Goal: Task Accomplishment & Management: Manage account settings

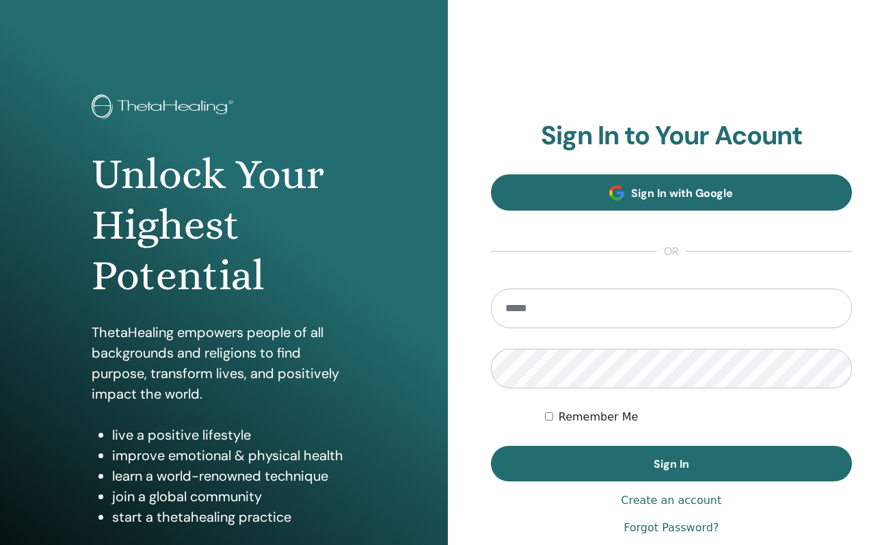
click at [686, 196] on span "Sign In with Google" at bounding box center [682, 193] width 102 height 14
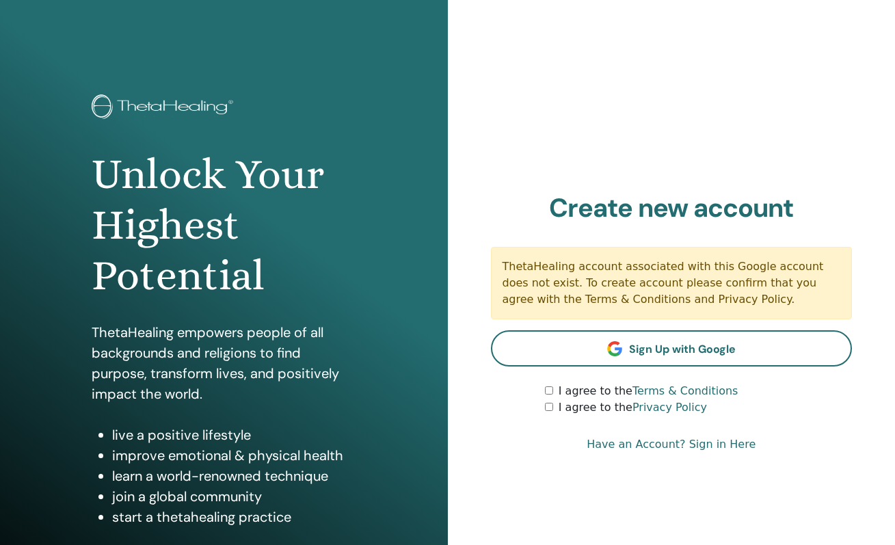
click at [724, 448] on link "Have an Account? Sign in Here" at bounding box center [671, 444] width 169 height 16
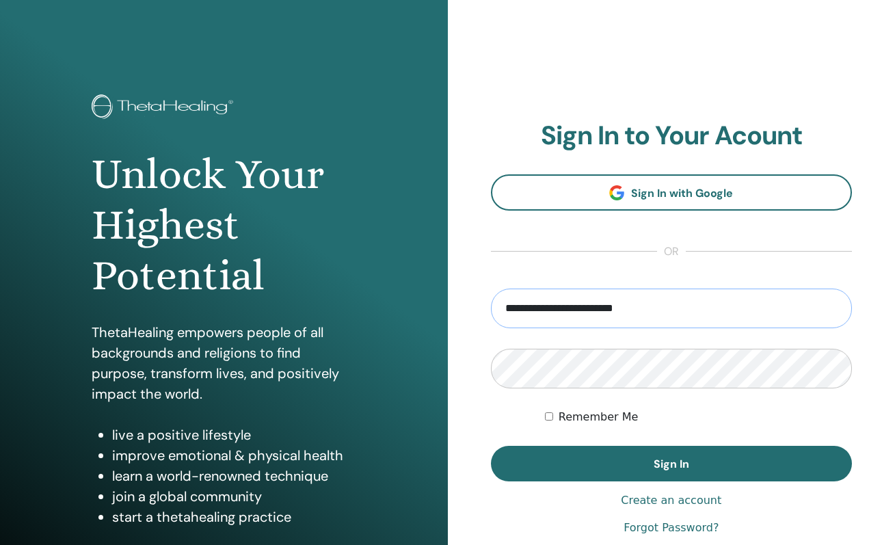
type input "**********"
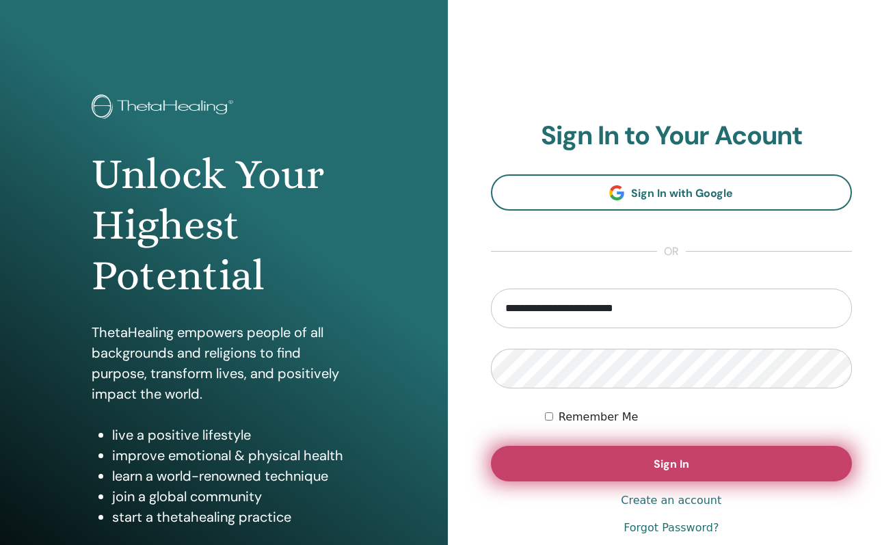
click at [635, 475] on button "Sign In" at bounding box center [672, 464] width 362 height 36
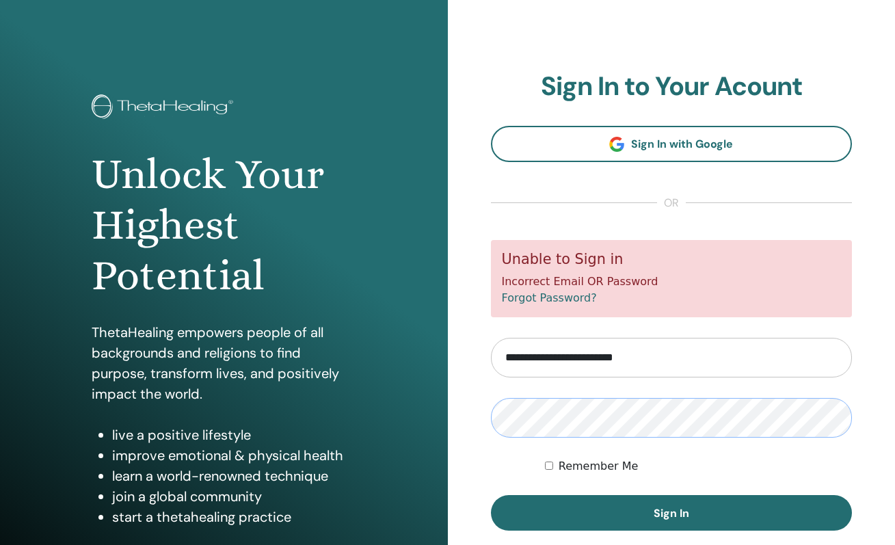
click at [671, 512] on button "Sign In" at bounding box center [672, 513] width 362 height 36
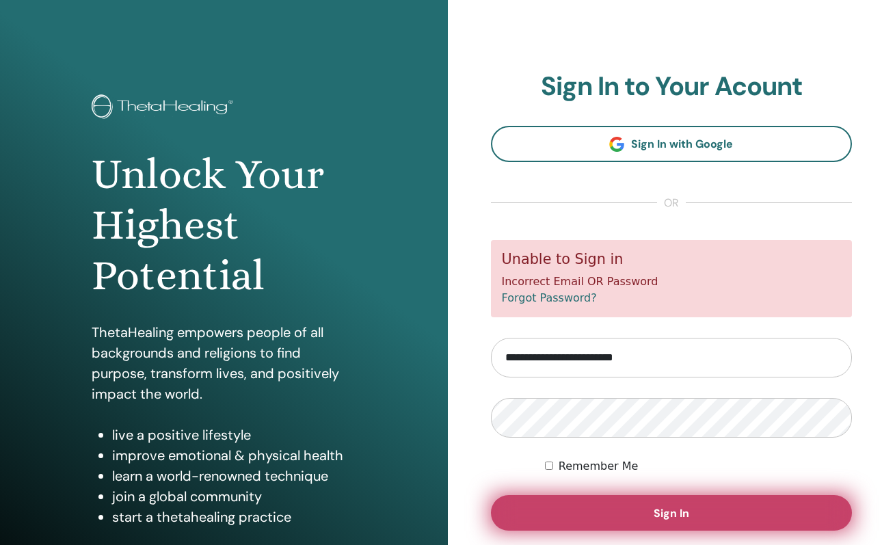
click at [616, 508] on button "Sign In" at bounding box center [672, 513] width 362 height 36
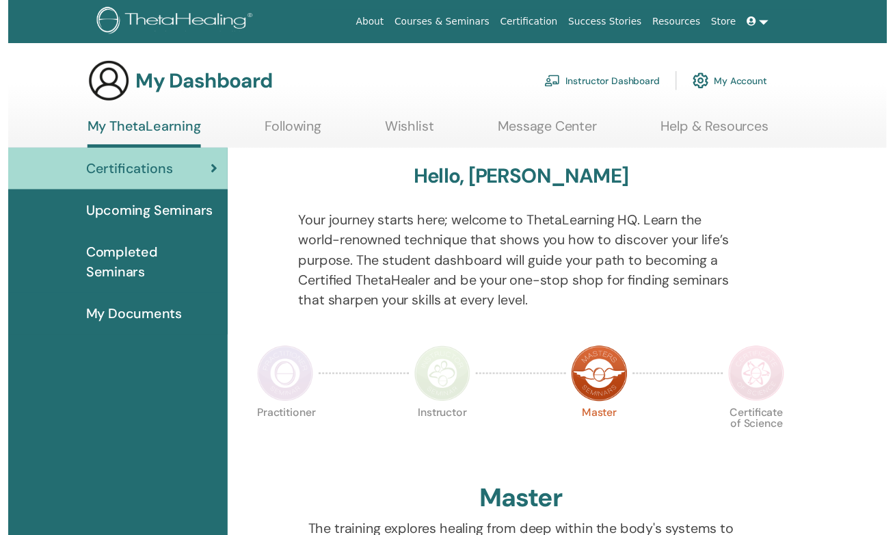
scroll to position [139, 0]
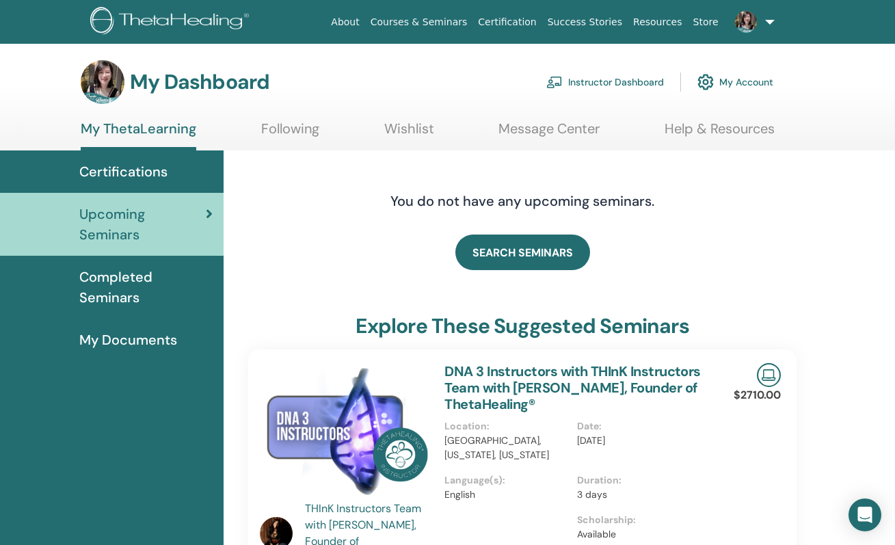
click at [313, 135] on link "Following" at bounding box center [290, 133] width 58 height 27
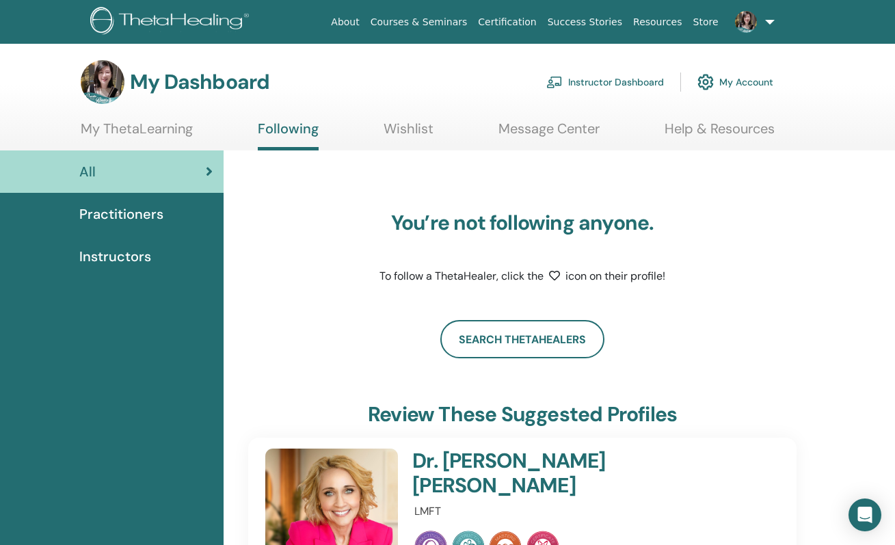
click at [402, 125] on link "Wishlist" at bounding box center [409, 133] width 50 height 27
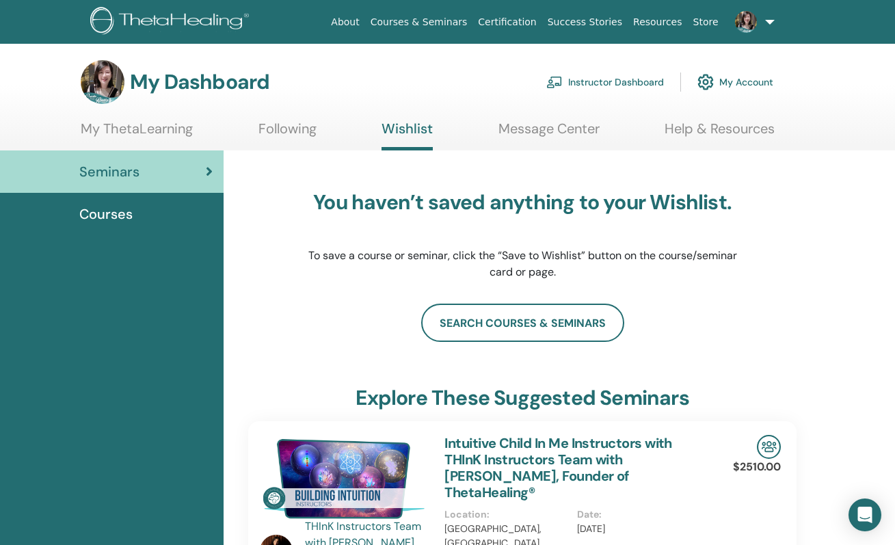
click at [527, 135] on link "Message Center" at bounding box center [549, 133] width 101 height 27
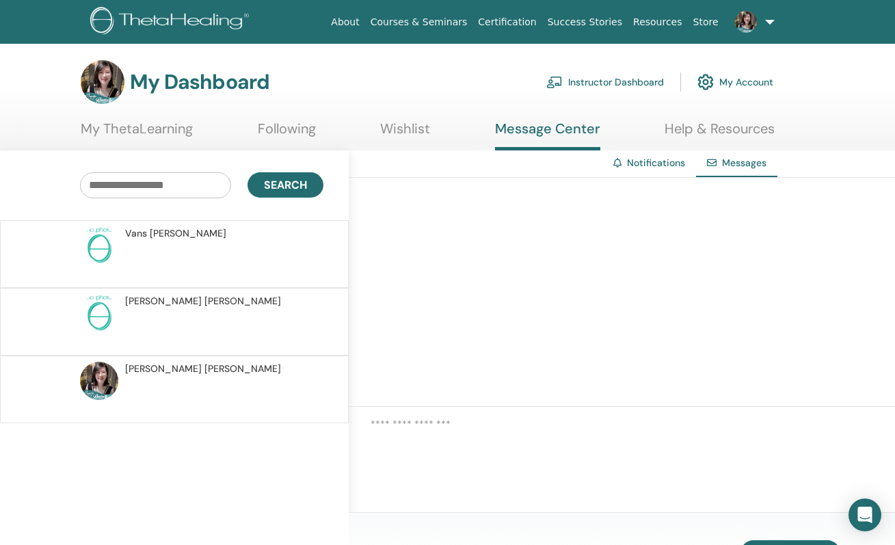
click at [696, 135] on link "Help & Resources" at bounding box center [720, 133] width 110 height 27
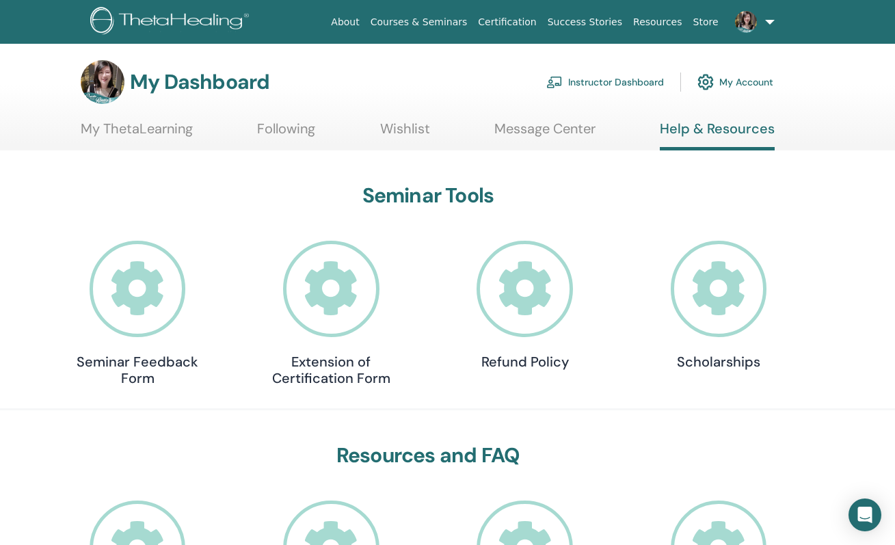
click at [300, 134] on link "Following" at bounding box center [286, 133] width 58 height 27
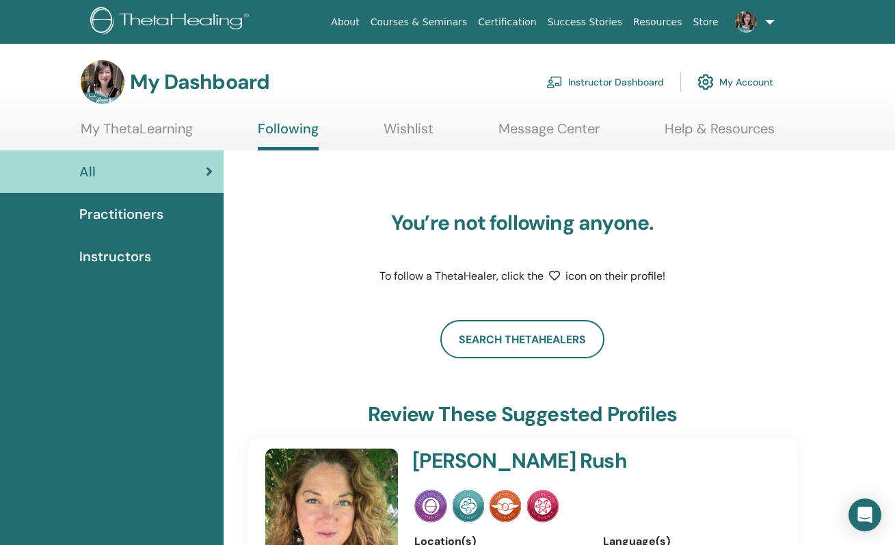
click at [616, 84] on link "Instructor Dashboard" at bounding box center [606, 82] width 118 height 30
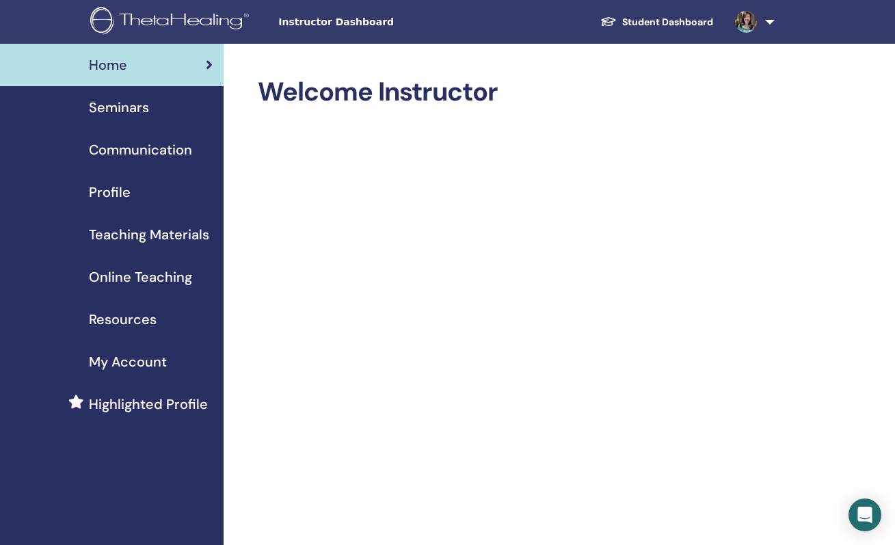
click at [149, 116] on div "Seminars" at bounding box center [112, 107] width 202 height 21
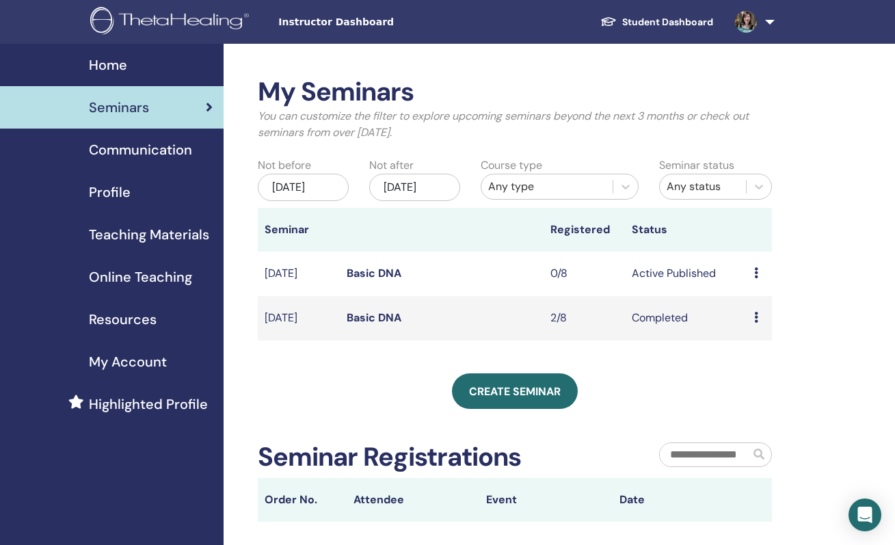
click at [757, 278] on icon at bounding box center [757, 272] width 4 height 11
click at [755, 291] on link "Preview" at bounding box center [754, 294] width 39 height 14
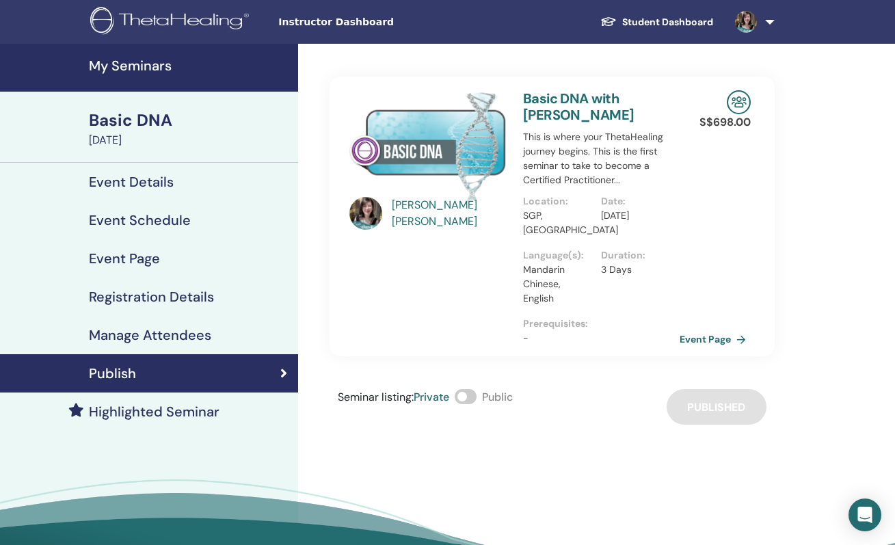
click at [469, 400] on span at bounding box center [466, 396] width 22 height 15
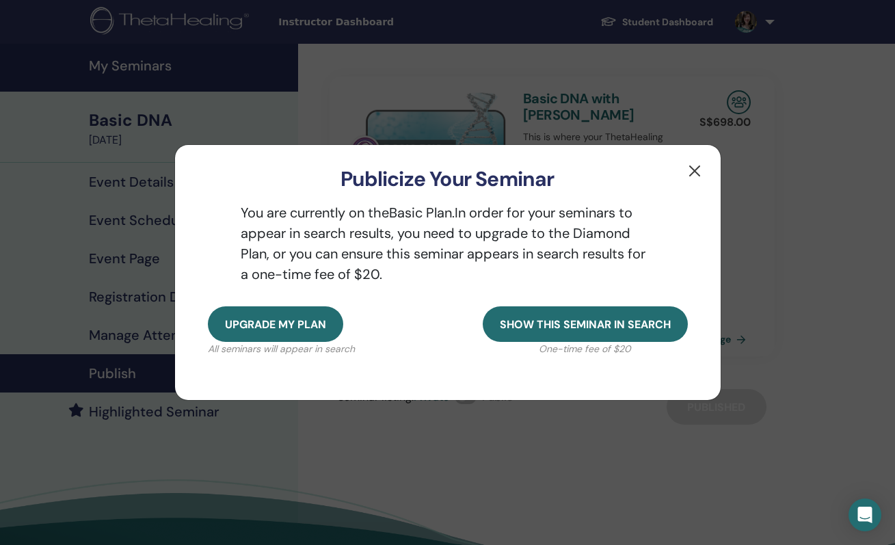
click at [695, 174] on button "button" at bounding box center [695, 171] width 22 height 22
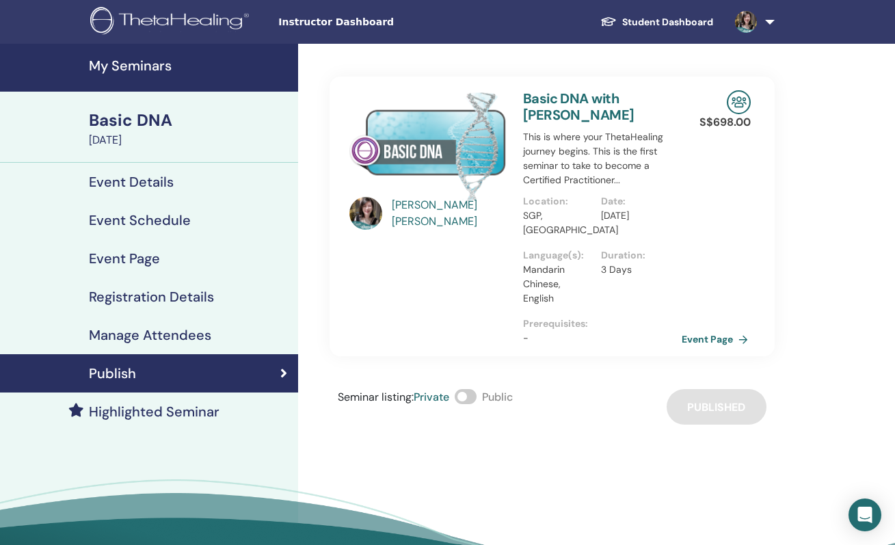
click at [729, 339] on link "Event Page" at bounding box center [718, 339] width 72 height 21
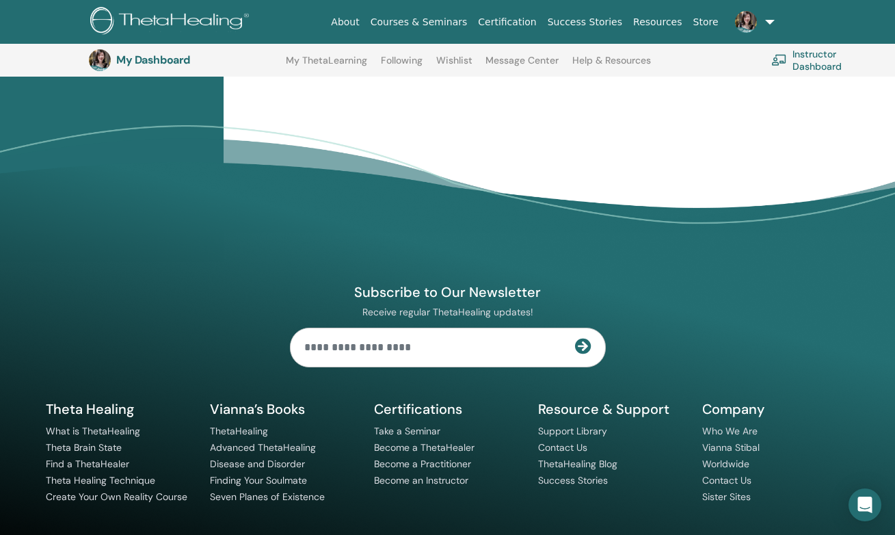
scroll to position [999, 0]
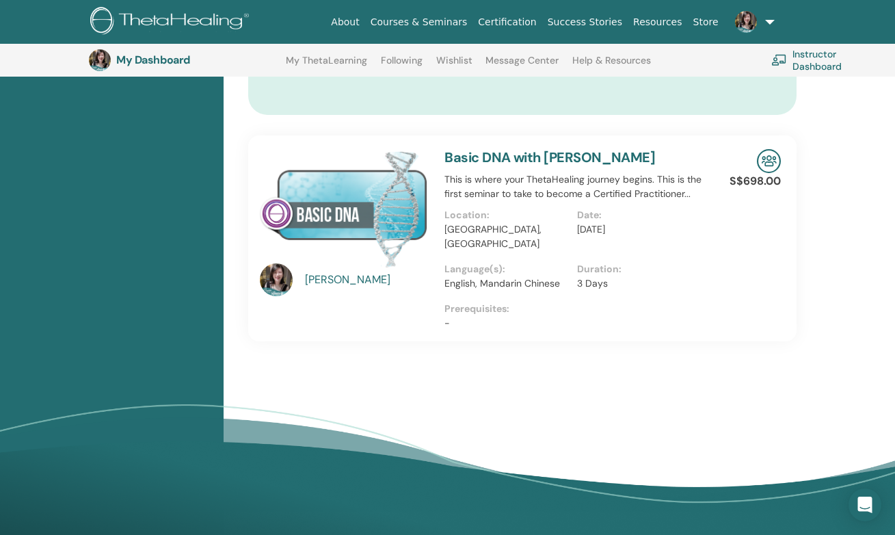
click at [501, 148] on link "Basic DNA with [PERSON_NAME]" at bounding box center [550, 157] width 211 height 18
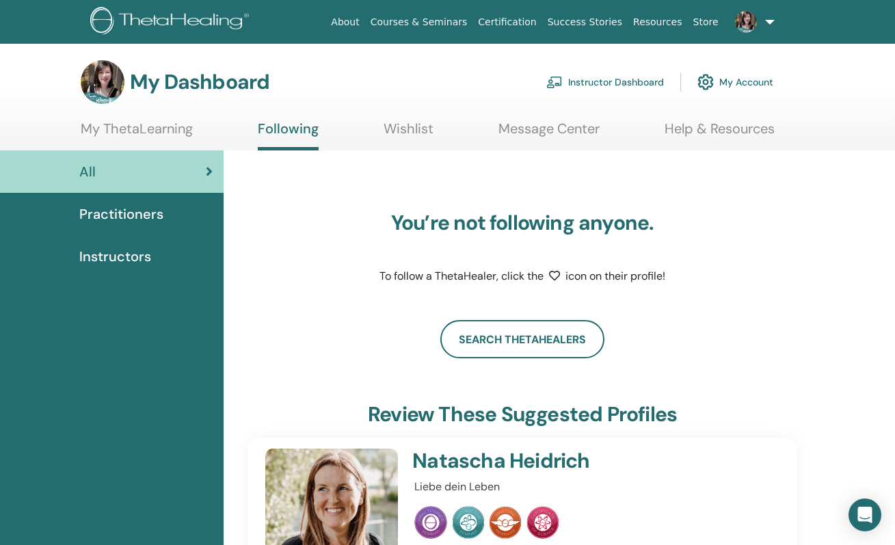
click at [165, 216] on div "Practitioners" at bounding box center [112, 214] width 202 height 21
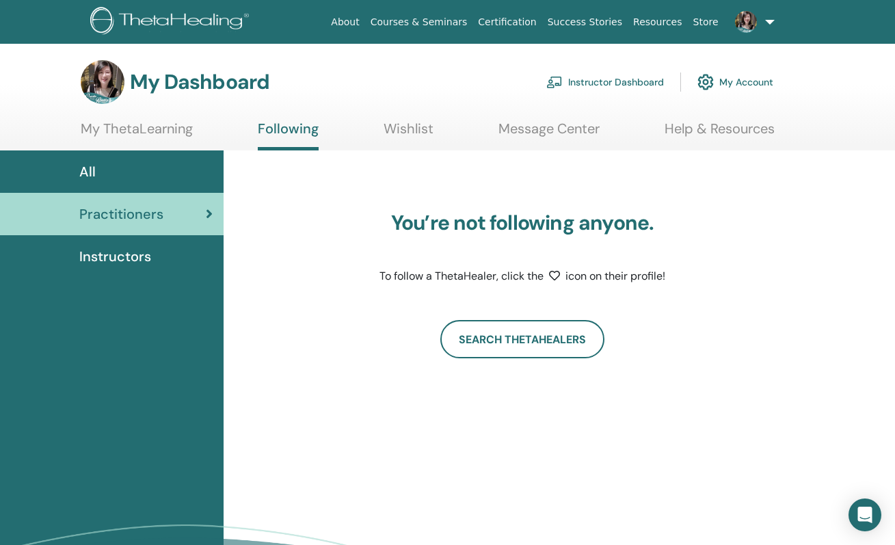
click at [153, 265] on div "Instructors" at bounding box center [112, 256] width 202 height 21
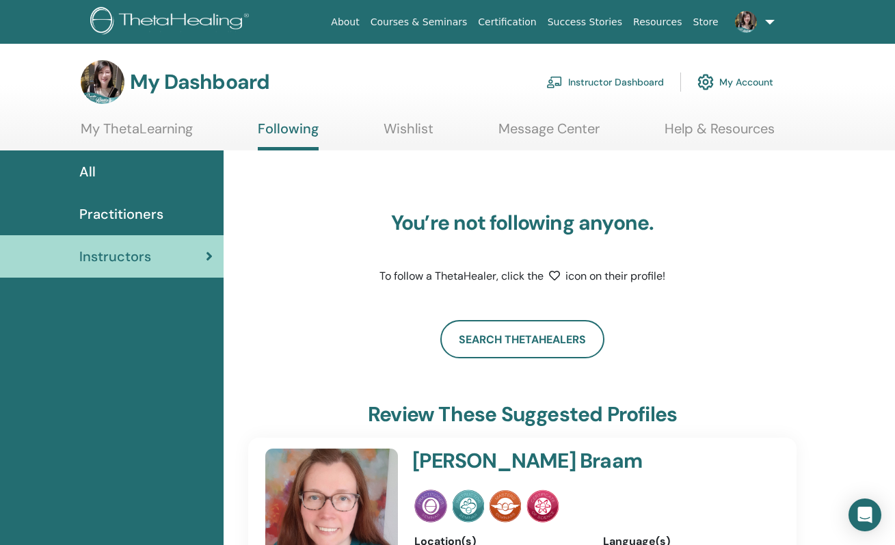
click at [162, 132] on link "My ThetaLearning" at bounding box center [137, 133] width 112 height 27
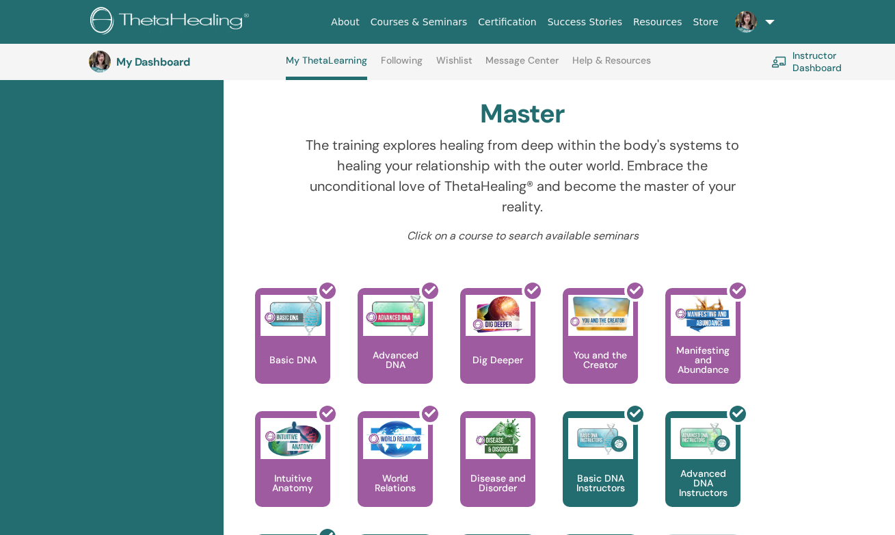
scroll to position [549, 0]
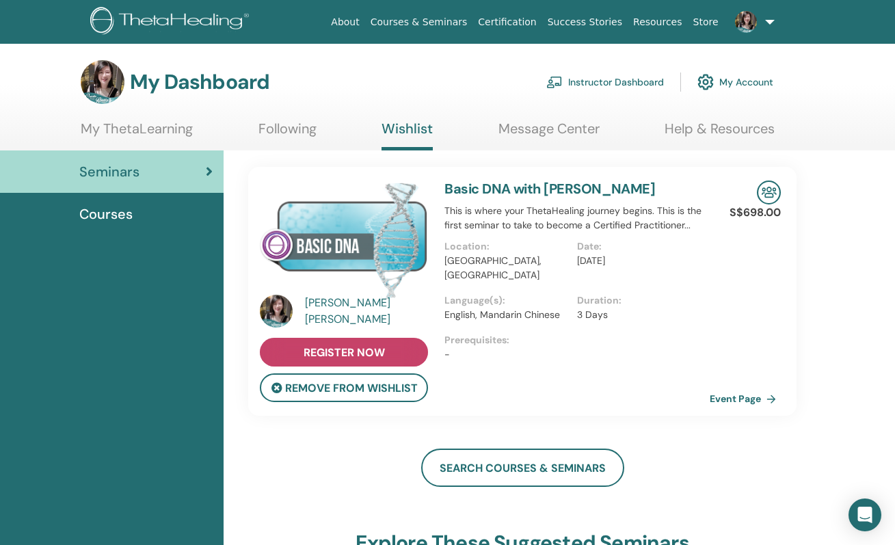
click at [402, 350] on link "register now" at bounding box center [344, 352] width 168 height 29
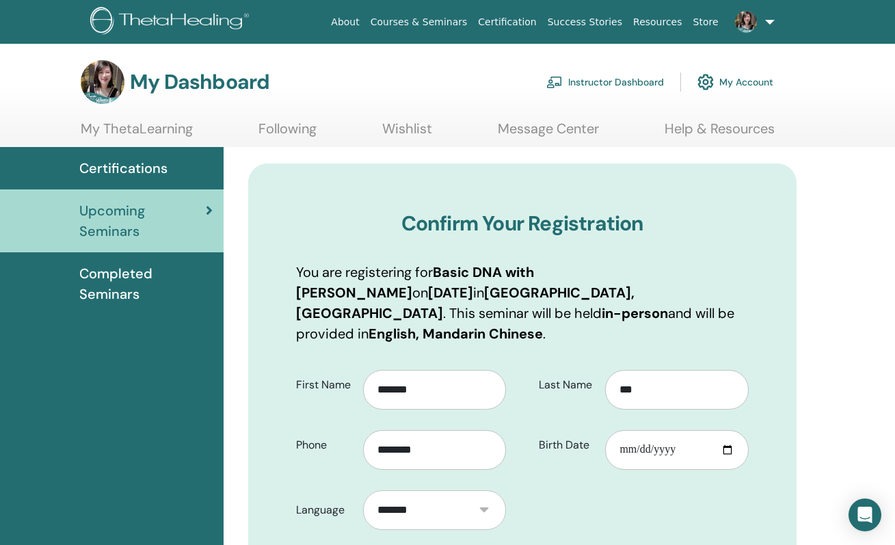
click at [644, 85] on link "Instructor Dashboard" at bounding box center [606, 82] width 118 height 30
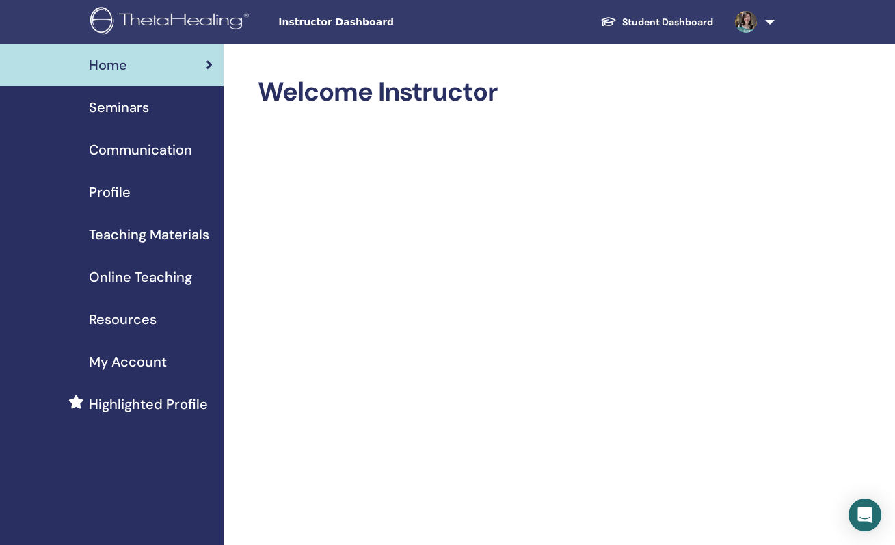
click at [146, 114] on span "Seminars" at bounding box center [119, 107] width 60 height 21
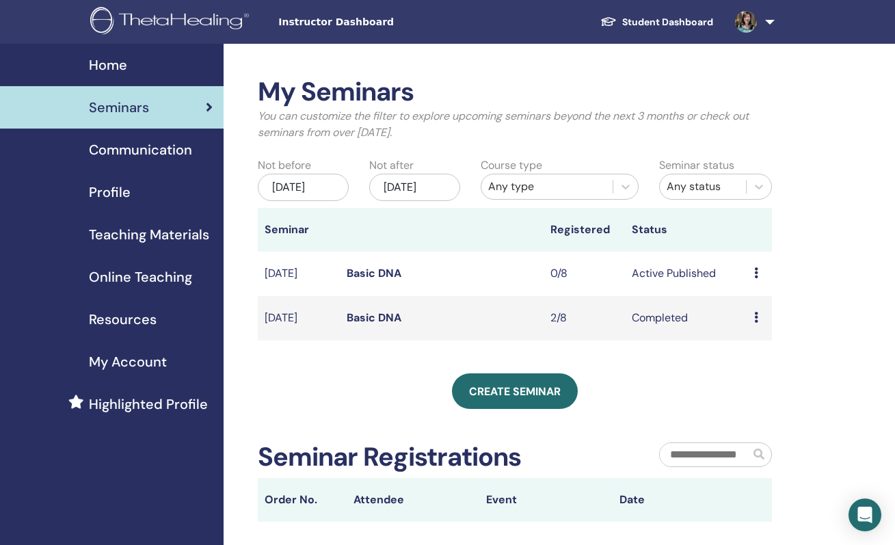
click at [752, 280] on td "Preview Edit Attendees Cancel" at bounding box center [760, 274] width 25 height 44
click at [757, 278] on icon at bounding box center [757, 272] width 4 height 11
click at [753, 314] on link "Edit" at bounding box center [745, 311] width 20 height 14
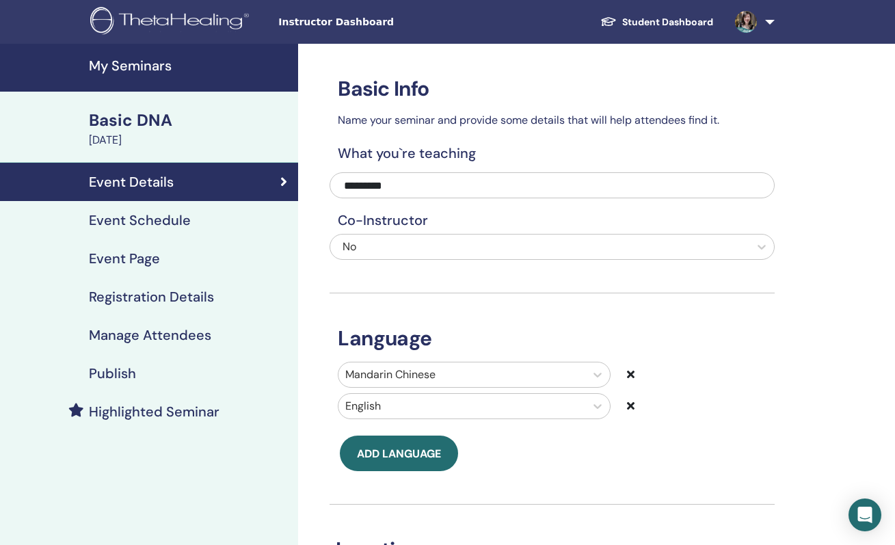
click at [192, 230] on link "Event Schedule" at bounding box center [149, 220] width 298 height 38
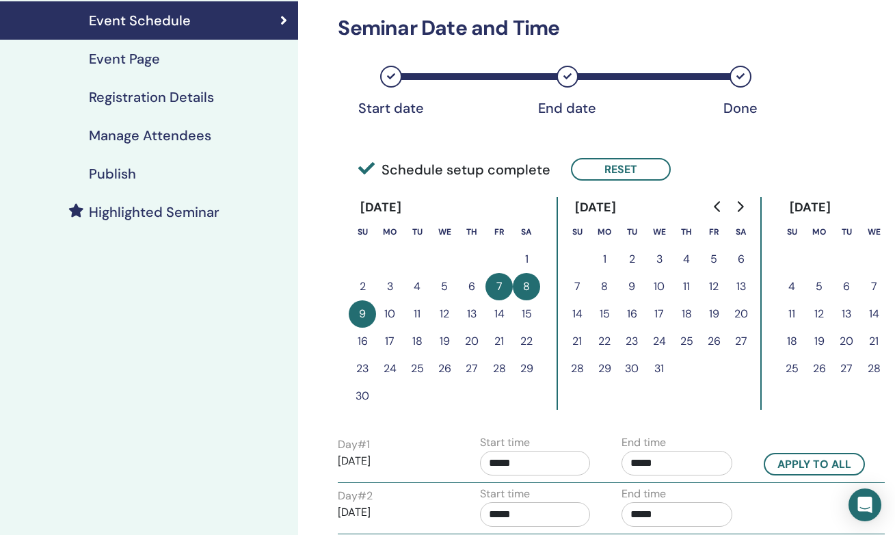
scroll to position [293, 0]
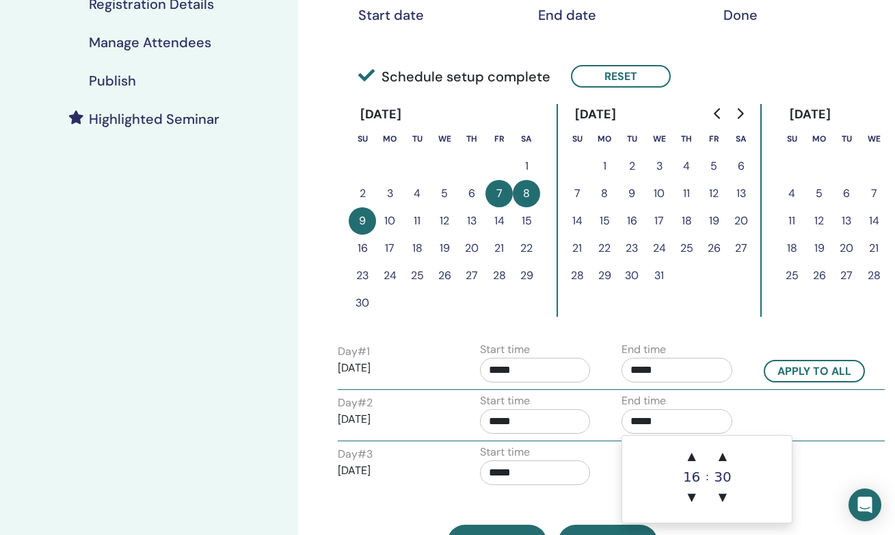
click at [648, 423] on input "*****" at bounding box center [677, 421] width 111 height 25
click at [727, 458] on span "▲" at bounding box center [722, 456] width 27 height 27
click at [726, 497] on span "▼" at bounding box center [722, 497] width 27 height 27
click at [726, 460] on span "▲" at bounding box center [722, 456] width 27 height 27
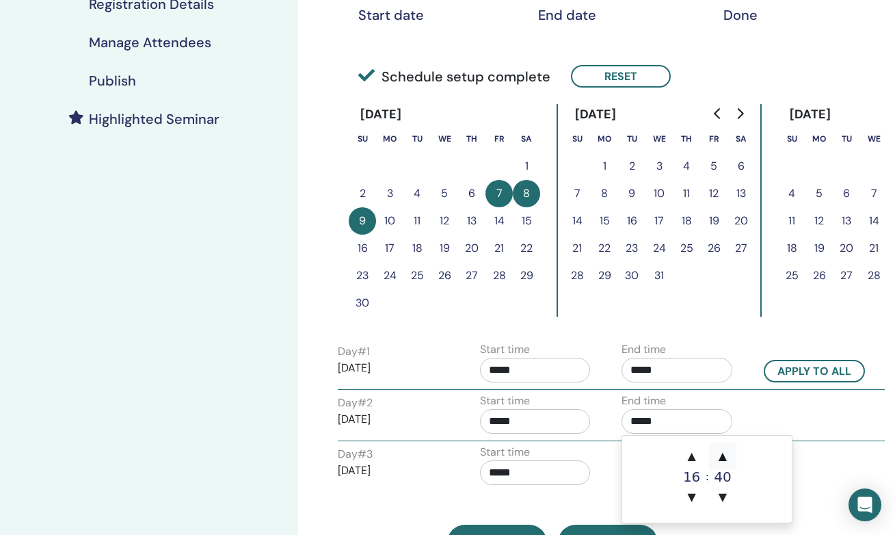
click at [726, 460] on span "▲" at bounding box center [722, 456] width 27 height 27
type input "*****"
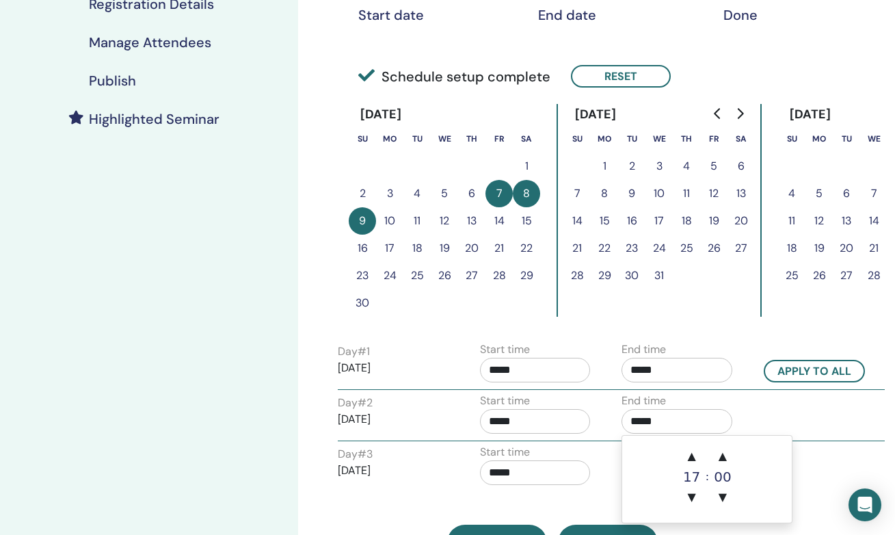
click at [831, 430] on div "Day # 2 2025/11/08 Start time ***** End time *****" at bounding box center [612, 417] width 568 height 48
click at [683, 474] on input "*****" at bounding box center [677, 472] width 111 height 25
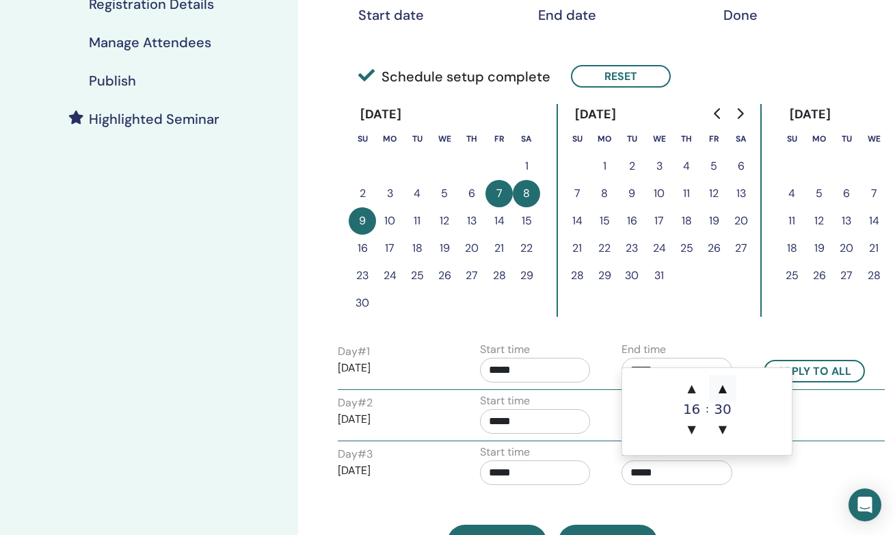
click at [727, 391] on span "▲" at bounding box center [722, 388] width 27 height 27
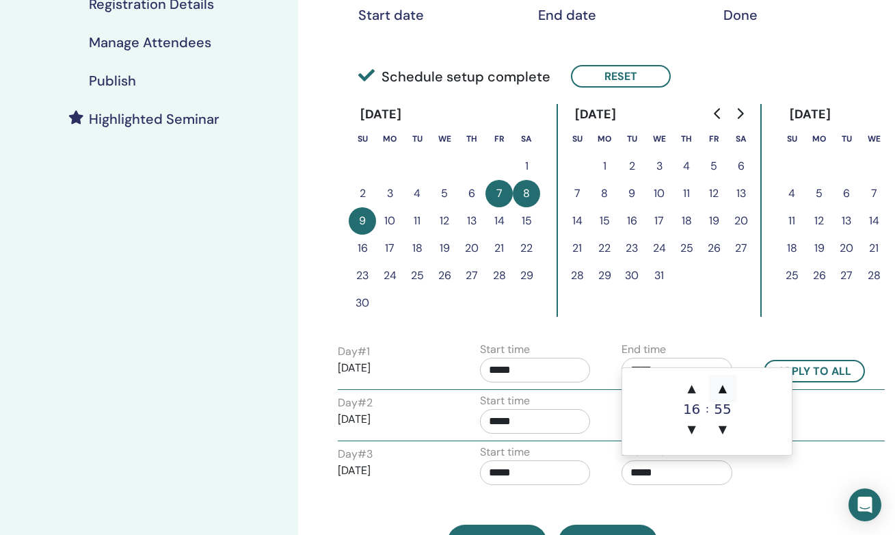
click at [727, 391] on span "▲" at bounding box center [722, 388] width 27 height 27
type input "*****"
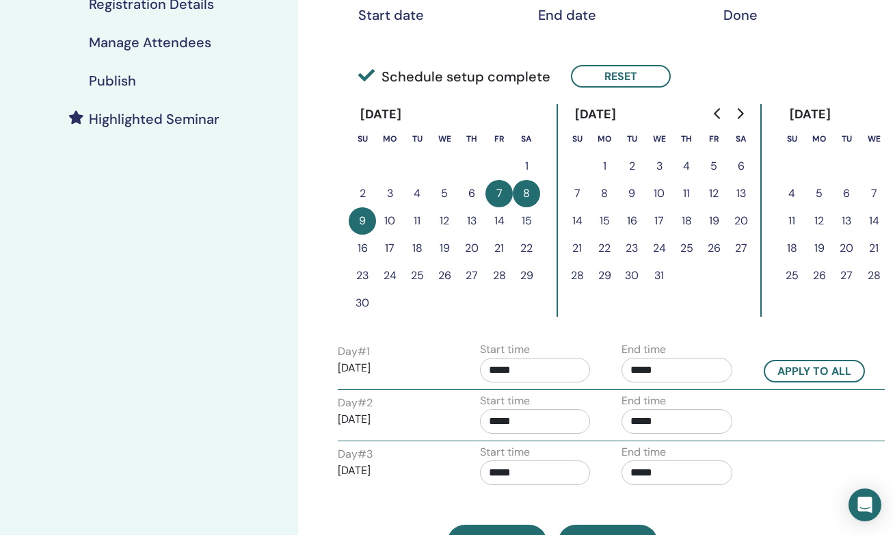
click at [808, 442] on div "Time Zone (GMT+8) Asia/Singapore Seminar Date and Time Start date End date Done…" at bounding box center [596, 251] width 597 height 1001
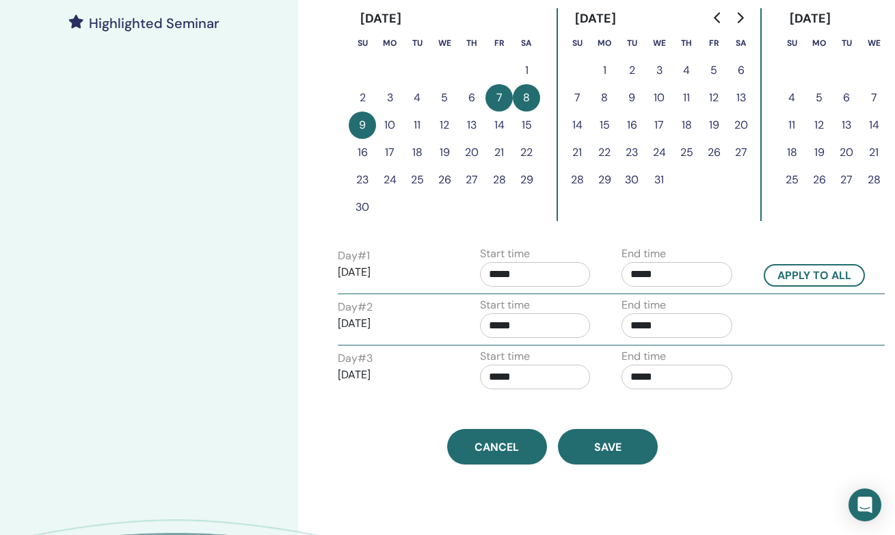
scroll to position [499, 0]
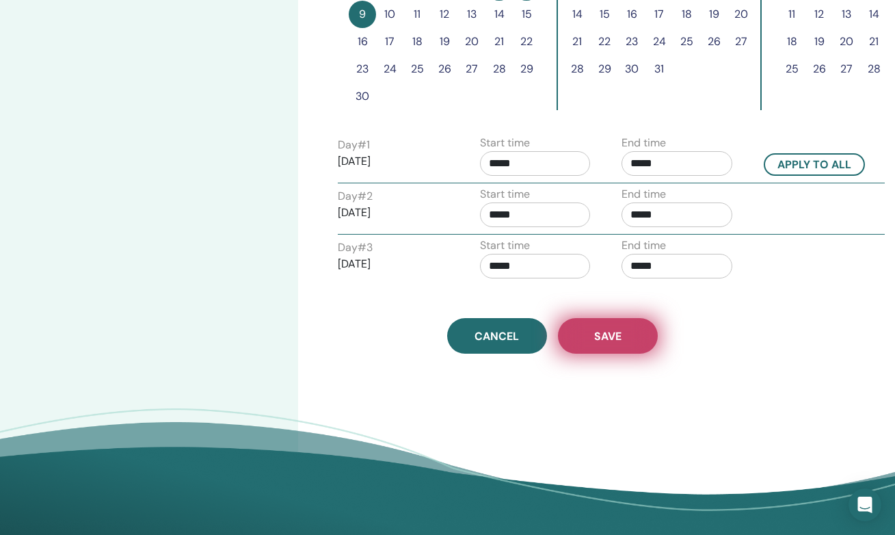
click at [608, 343] on button "Save" at bounding box center [608, 336] width 100 height 36
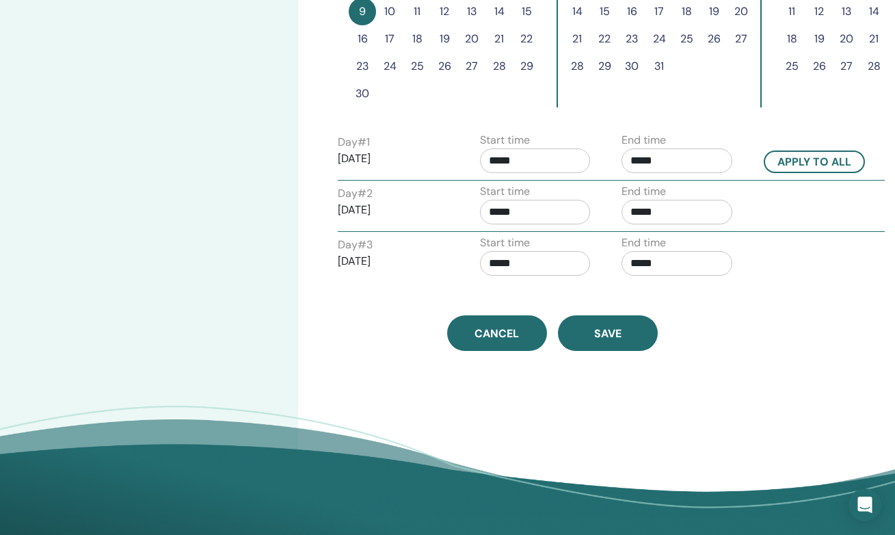
scroll to position [486, 0]
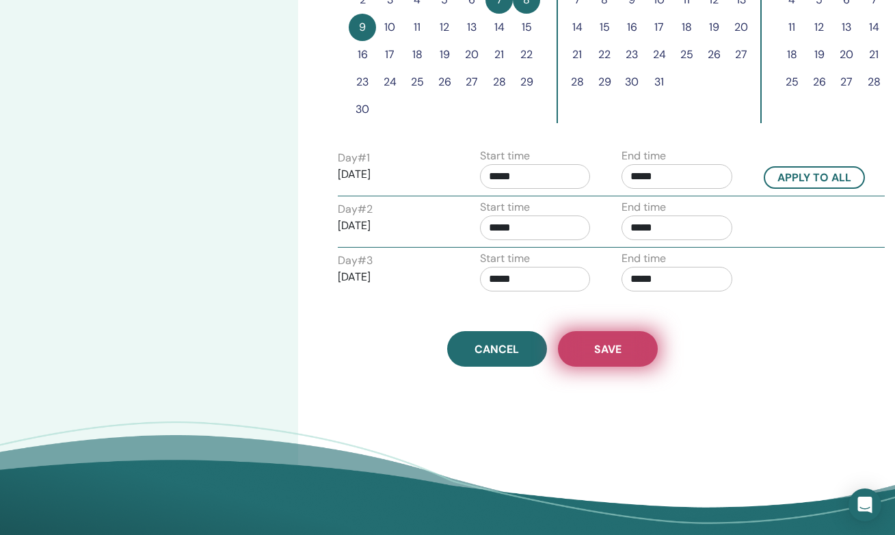
click at [609, 365] on button "Save" at bounding box center [608, 349] width 100 height 36
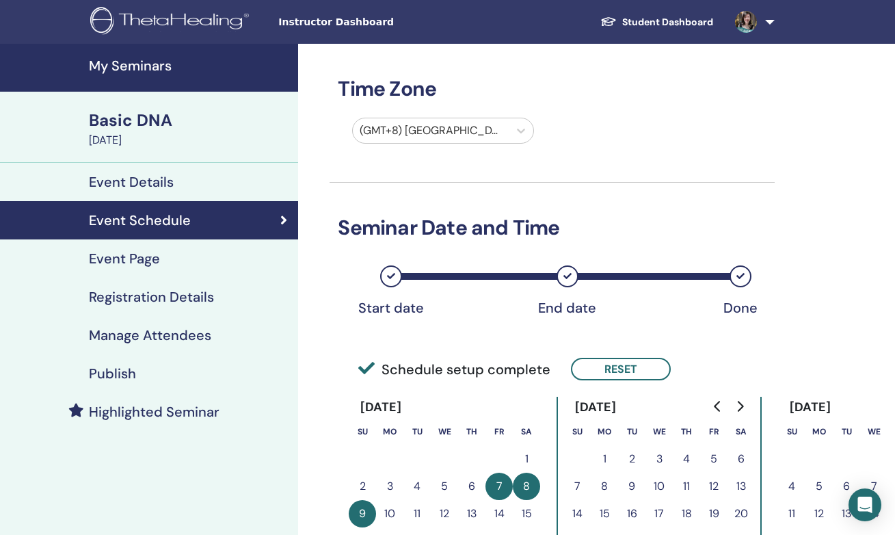
click at [213, 270] on link "Event Page" at bounding box center [149, 258] width 298 height 38
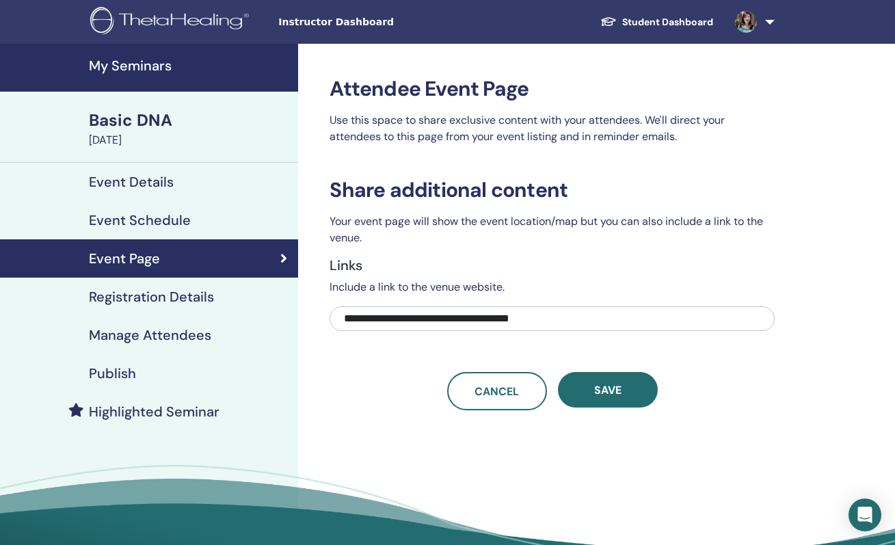
drag, startPoint x: 623, startPoint y: 318, endPoint x: 270, endPoint y: 308, distance: 353.8
click at [270, 308] on div "**********" at bounding box center [447, 323] width 895 height 558
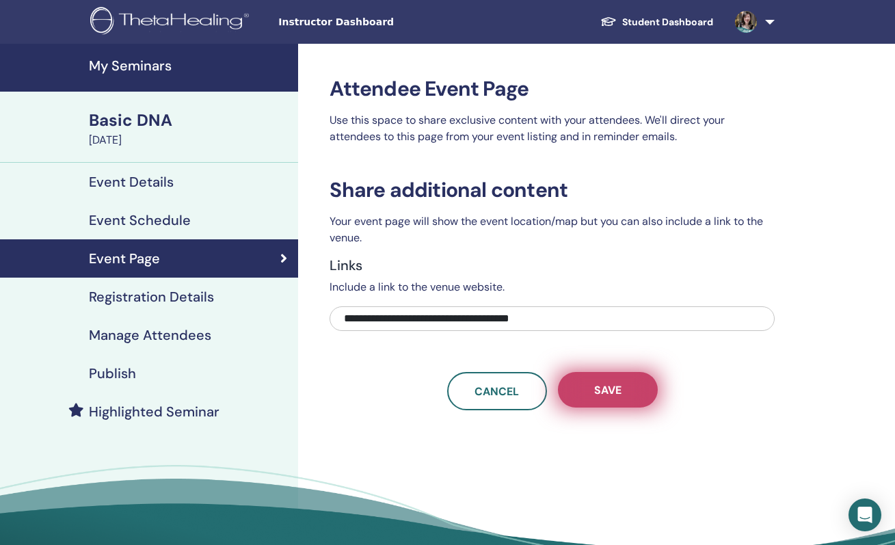
click at [605, 404] on button "Save" at bounding box center [608, 390] width 100 height 36
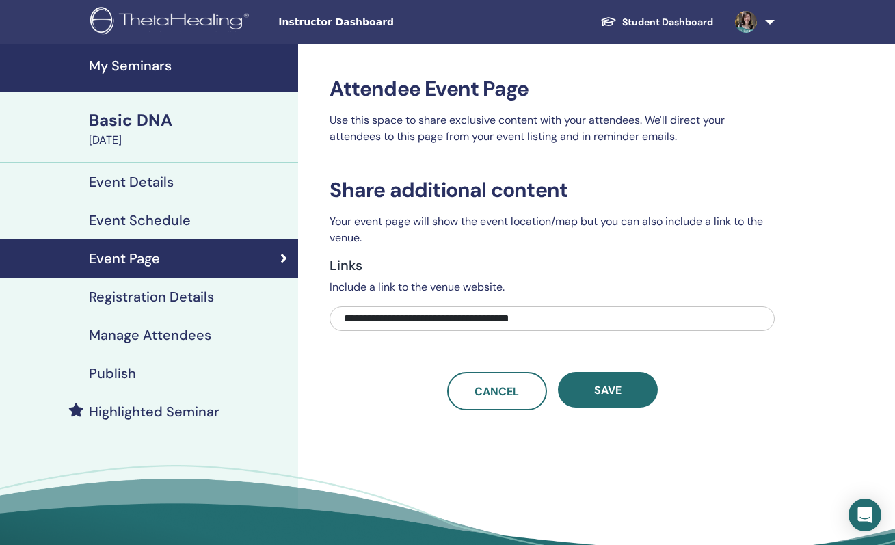
click at [213, 310] on link "Registration Details" at bounding box center [149, 297] width 298 height 38
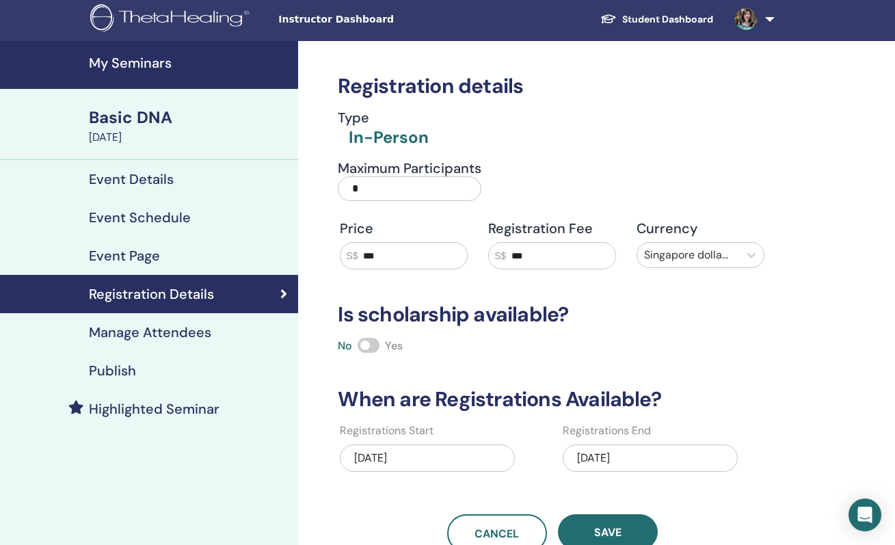
scroll to position [112, 0]
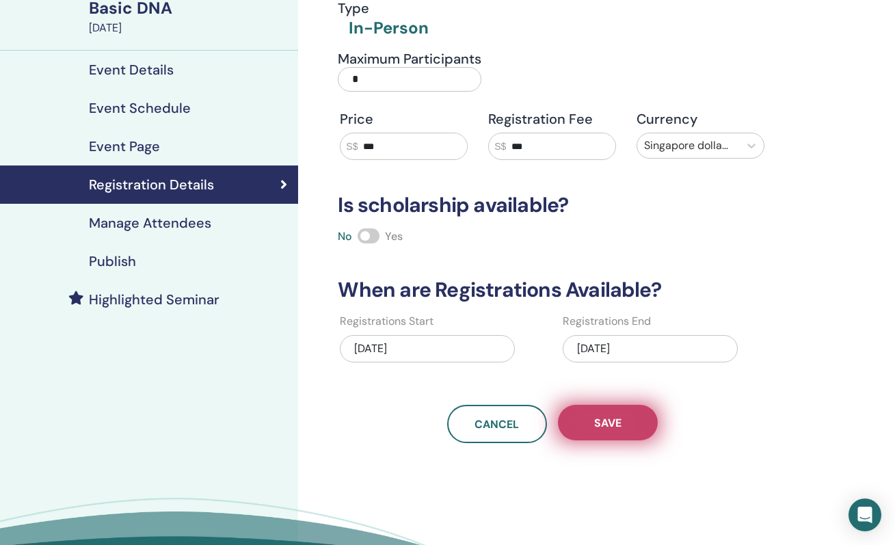
click at [635, 430] on button "Save" at bounding box center [608, 423] width 100 height 36
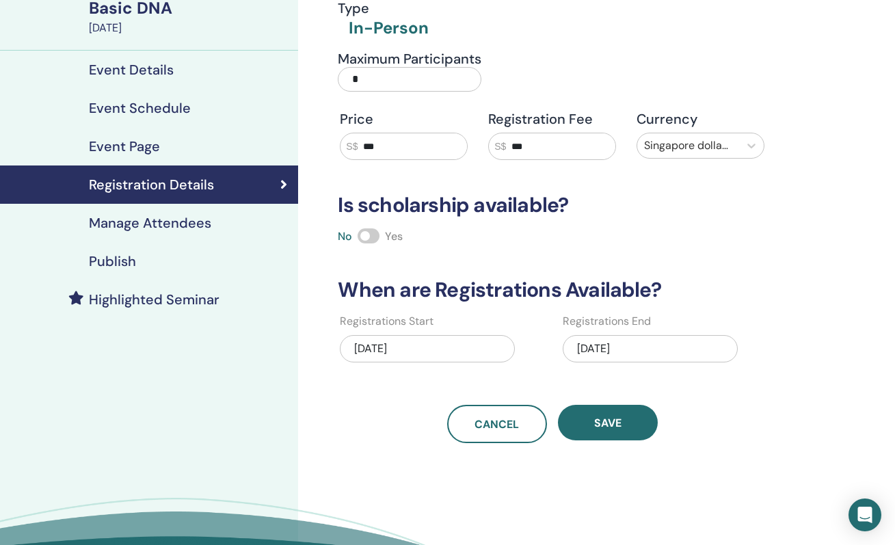
click at [142, 228] on h4 "Manage Attendees" at bounding box center [150, 223] width 122 height 16
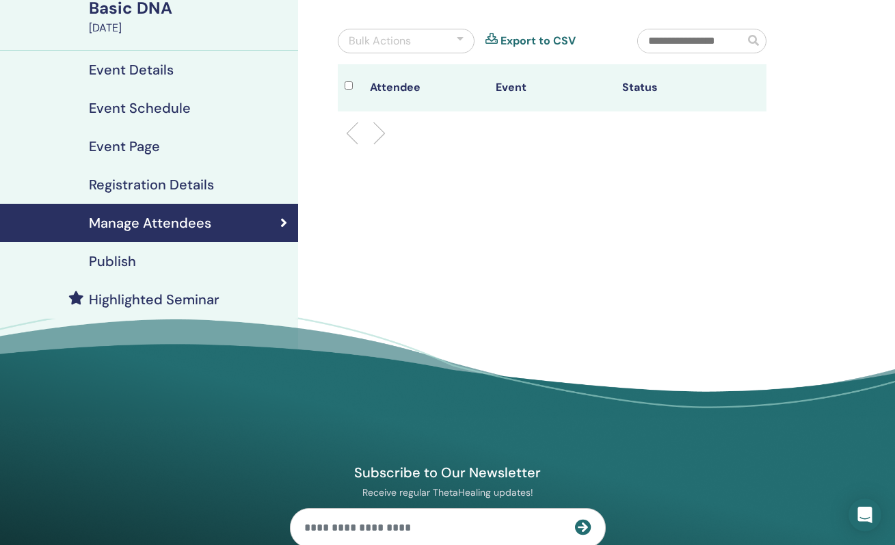
click at [133, 261] on h4 "Publish" at bounding box center [112, 261] width 47 height 16
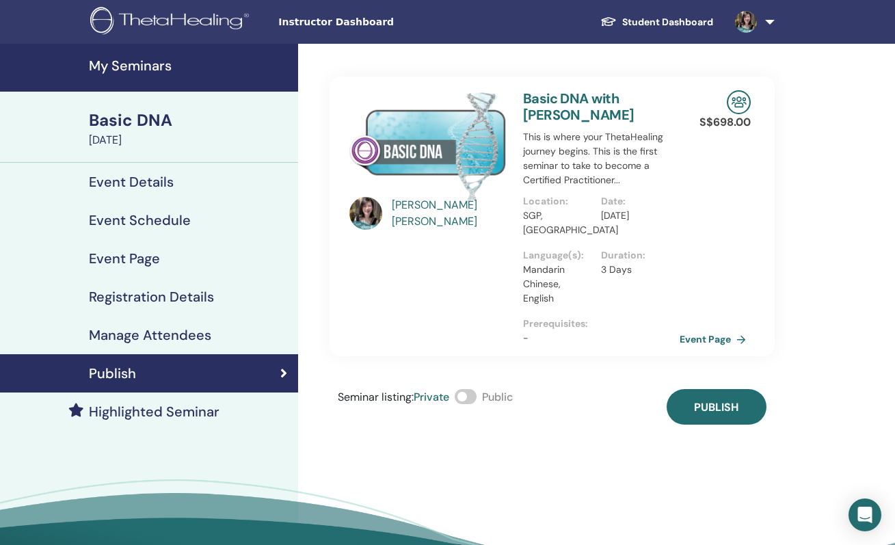
click at [207, 186] on div "Event Details" at bounding box center [149, 182] width 276 height 16
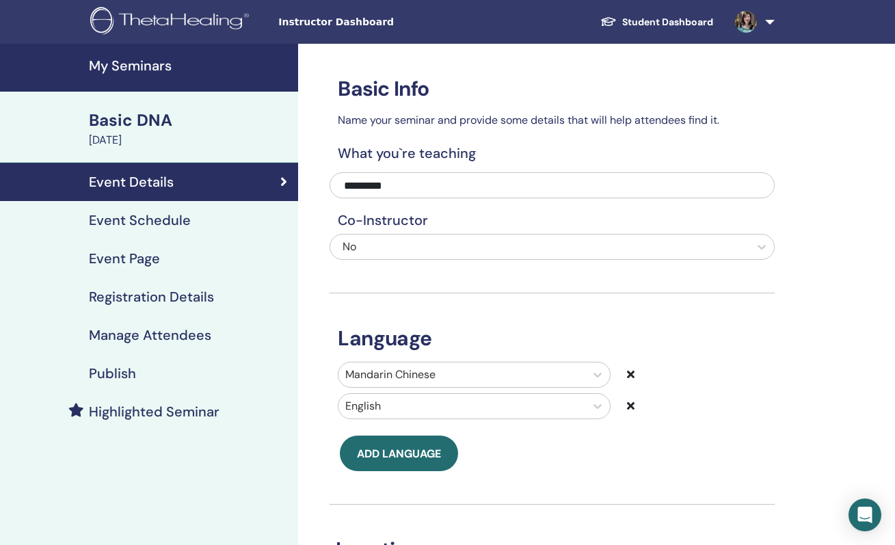
click at [172, 380] on div "Publish" at bounding box center [149, 373] width 276 height 16
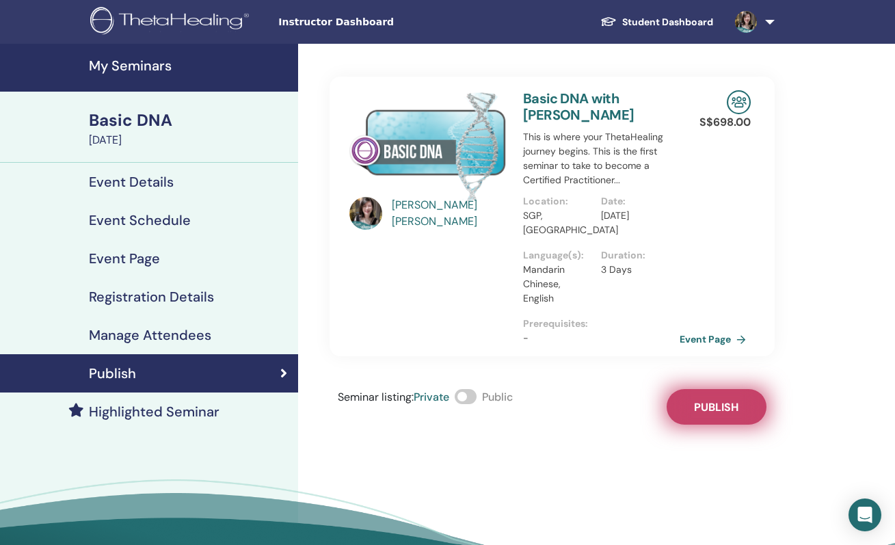
click at [705, 402] on span "Publish" at bounding box center [716, 407] width 44 height 14
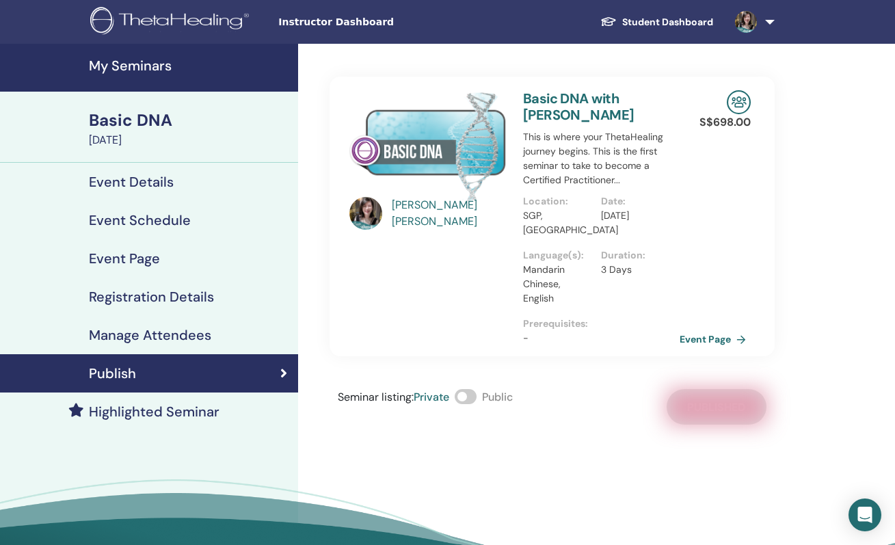
click at [618, 100] on link "Basic DNA with Fui Chu Ng" at bounding box center [579, 107] width 112 height 34
click at [458, 129] on img at bounding box center [428, 145] width 157 height 111
click at [596, 101] on link "Basic DNA with Fui Chu Ng" at bounding box center [579, 107] width 112 height 34
click at [139, 409] on h4 "Highlighted Seminar" at bounding box center [154, 412] width 131 height 16
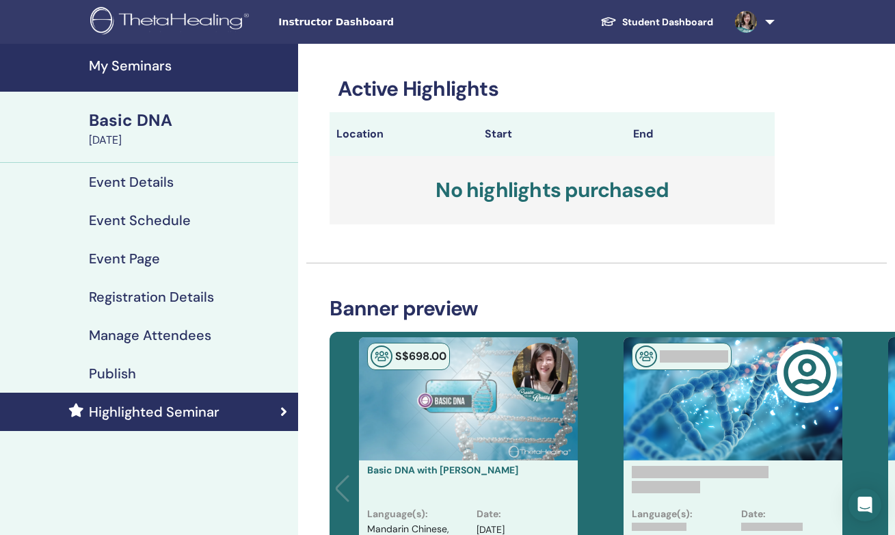
scroll to position [226, 0]
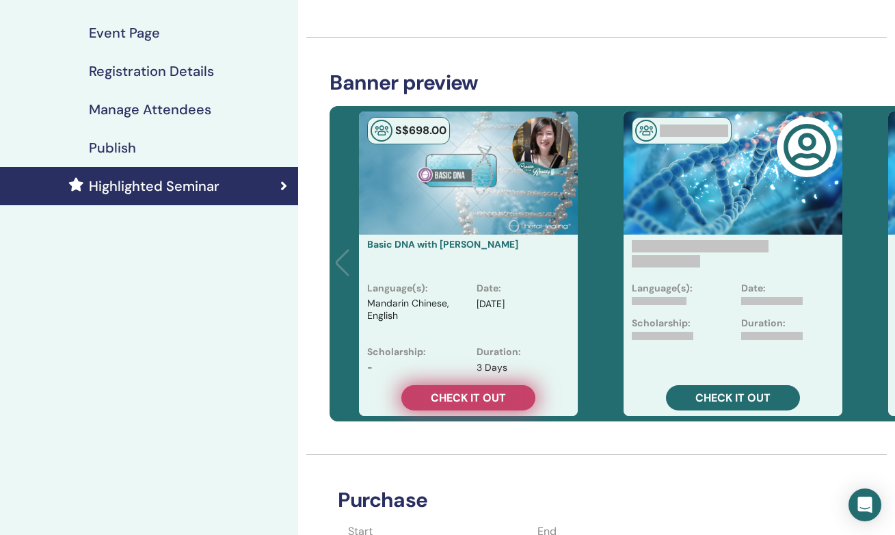
click at [457, 396] on span "Check it out" at bounding box center [468, 398] width 75 height 14
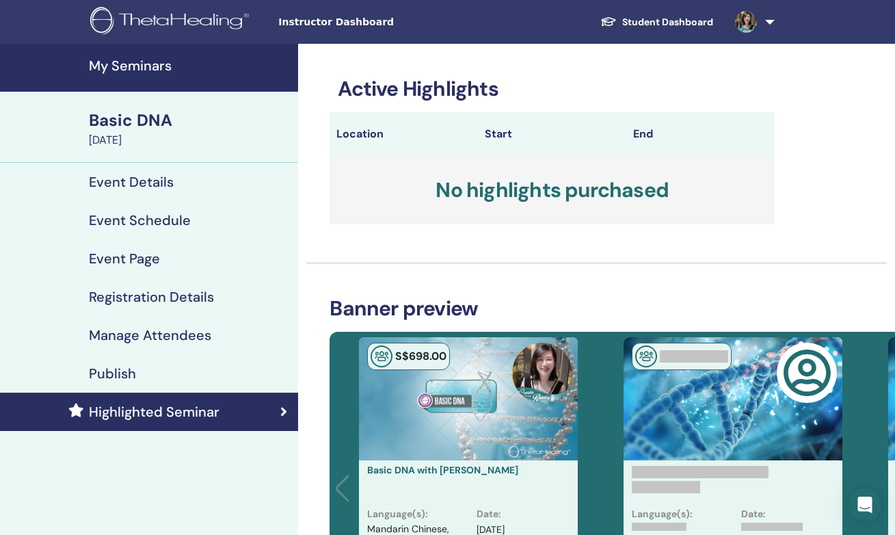
click at [428, 311] on h3 "Banner preview" at bounding box center [733, 308] width 807 height 25
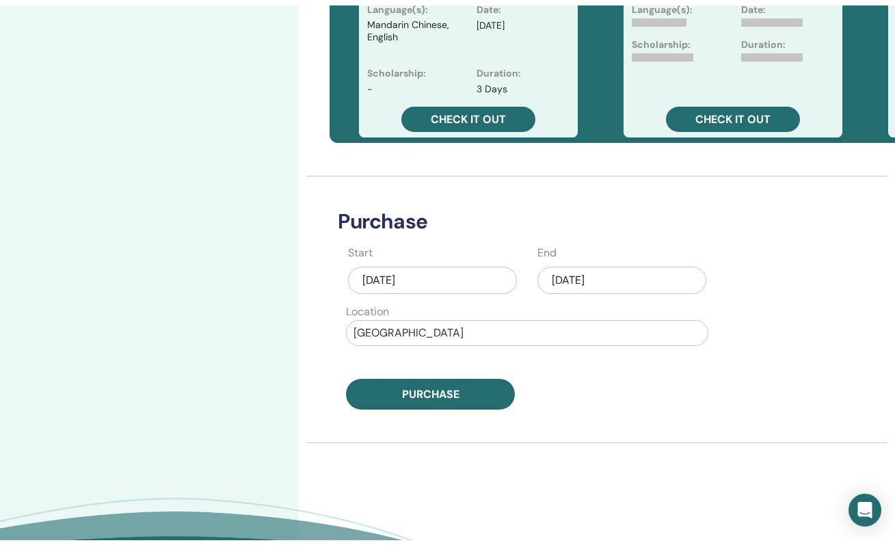
scroll to position [55, 0]
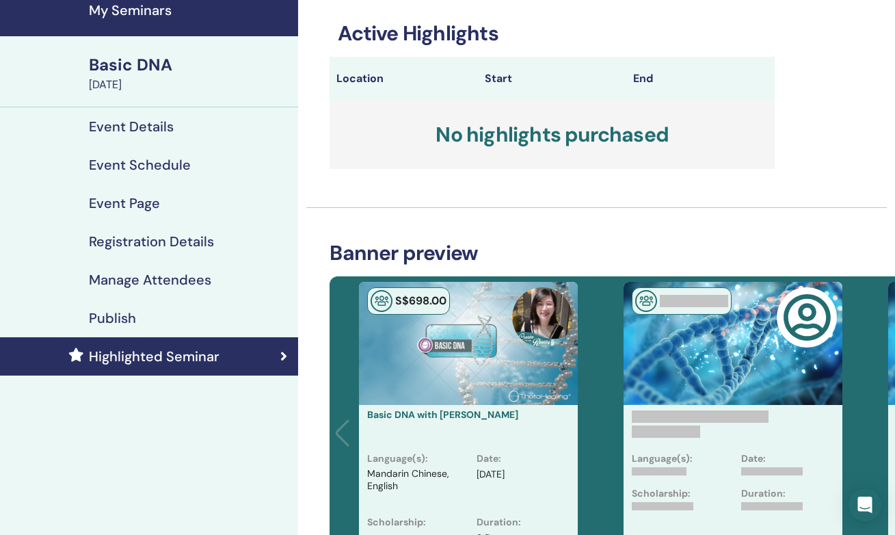
click at [159, 324] on div "Publish" at bounding box center [149, 318] width 276 height 16
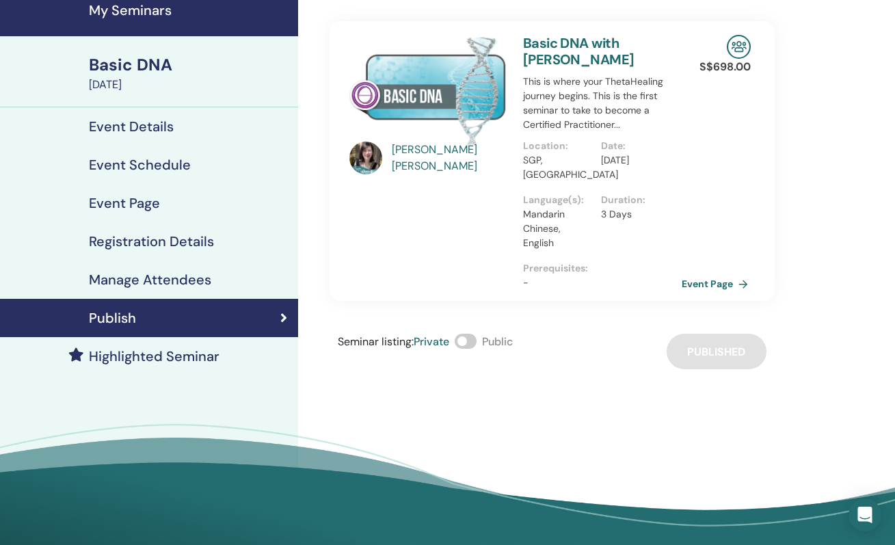
click at [731, 285] on link "Event Page" at bounding box center [718, 284] width 72 height 21
